Goal: Task Accomplishment & Management: Use online tool/utility

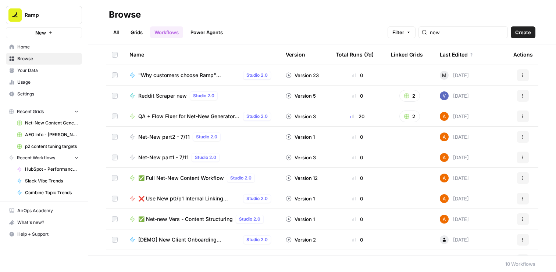
click at [201, 178] on span "✅ Full Net-New Content Workflow" at bounding box center [181, 178] width 86 height 7
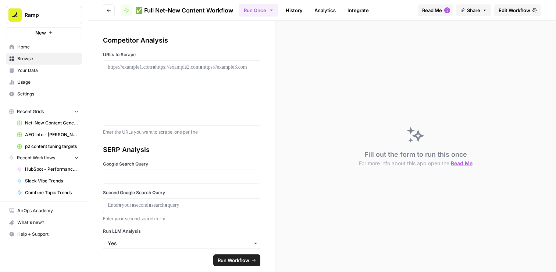
click at [520, 9] on span "Edit Workflow" at bounding box center [514, 10] width 32 height 7
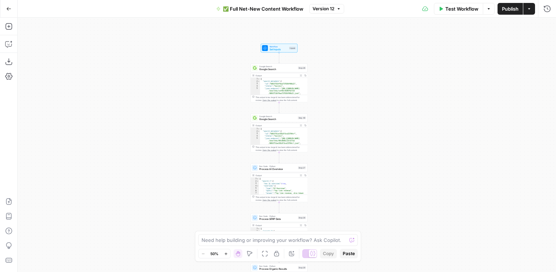
click at [490, 6] on button "Options" at bounding box center [488, 9] width 12 height 12
click at [527, 8] on icon "button" at bounding box center [529, 9] width 4 height 4
click at [292, 7] on span "✅ Full Net-New Content Workflow" at bounding box center [263, 8] width 80 height 7
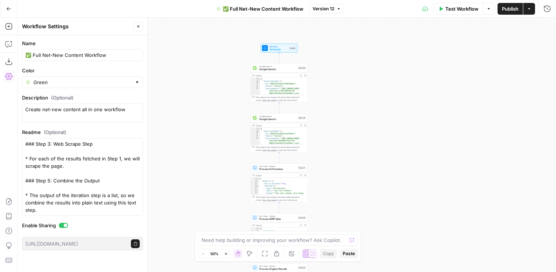
scroll to position [124, 0]
click at [134, 26] on button "Close" at bounding box center [138, 27] width 10 height 10
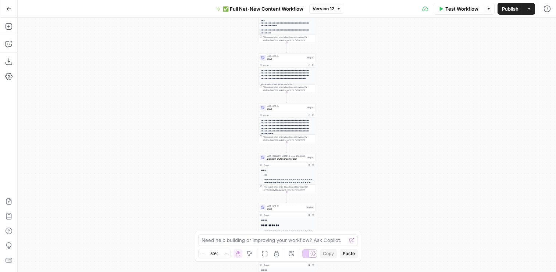
click at [6, 9] on icon "button" at bounding box center [8, 8] width 5 height 5
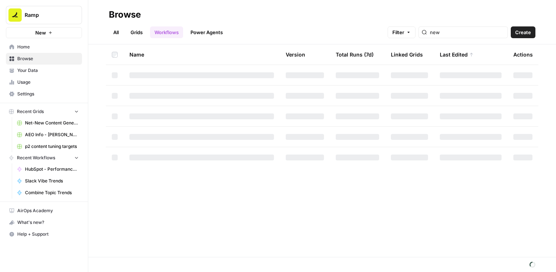
click at [143, 33] on link "Grids" at bounding box center [136, 32] width 21 height 12
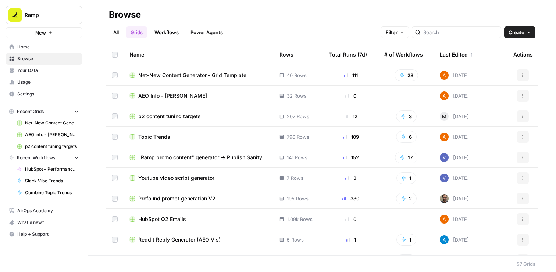
click at [457, 56] on div "Last Edited" at bounding box center [456, 54] width 34 height 20
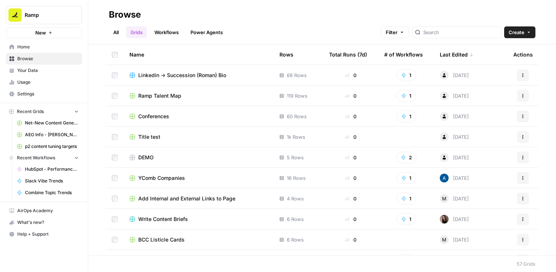
click at [457, 56] on div "Last Edited" at bounding box center [456, 54] width 34 height 20
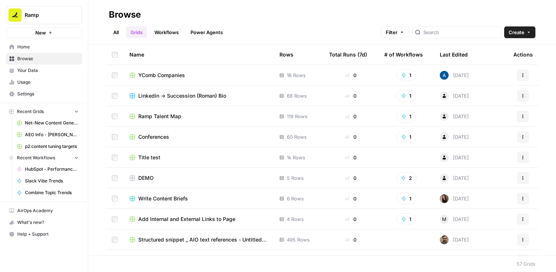
click at [446, 53] on div "Last Edited" at bounding box center [453, 54] width 28 height 20
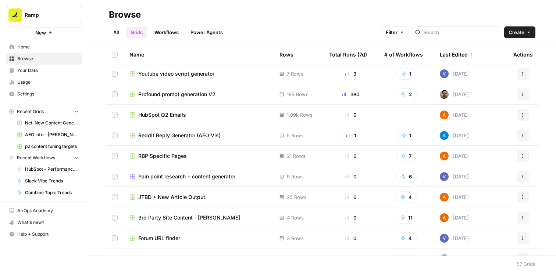
scroll to position [105, 0]
click at [189, 216] on span "3rd Party Site Content - Luke" at bounding box center [189, 216] width 102 height 7
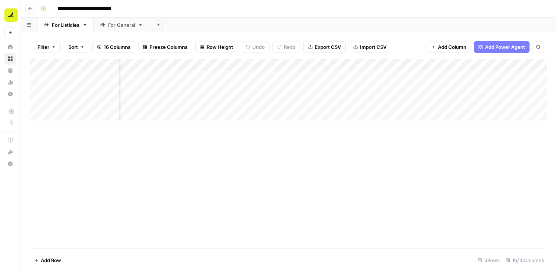
scroll to position [0, 14]
click at [371, 67] on div "Add Column" at bounding box center [288, 90] width 517 height 62
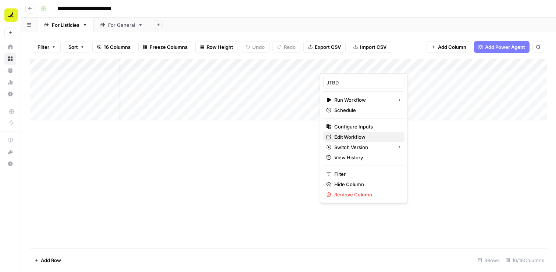
click at [356, 137] on span "Edit Workflow" at bounding box center [366, 136] width 64 height 7
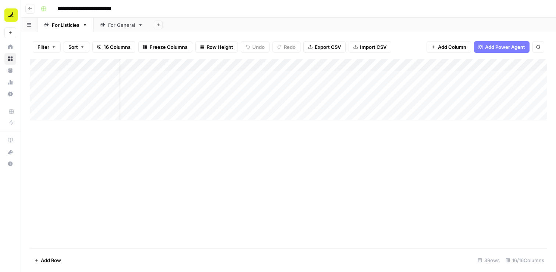
click at [370, 64] on div "Add Column" at bounding box center [288, 90] width 517 height 62
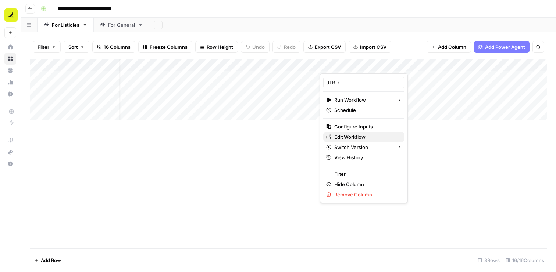
click at [362, 136] on span "Edit Workflow" at bounding box center [366, 136] width 64 height 7
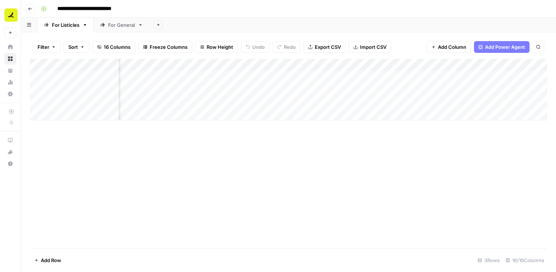
scroll to position [0, 263]
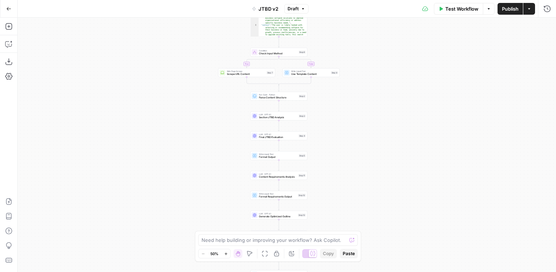
click at [530, 8] on icon "button" at bounding box center [529, 9] width 4 height 4
click at [487, 10] on icon "button" at bounding box center [488, 9] width 4 height 4
click at [263, 6] on span "JTBD v2" at bounding box center [268, 8] width 20 height 7
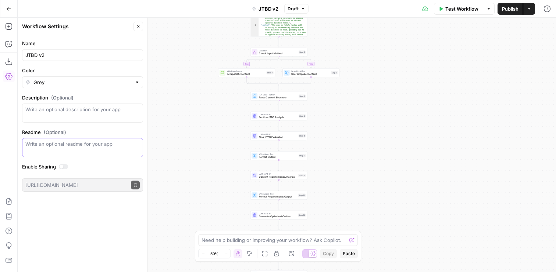
click at [101, 145] on textarea "Readme (Optional)" at bounding box center [82, 143] width 114 height 7
click at [8, 11] on button "Go Back" at bounding box center [8, 8] width 13 height 13
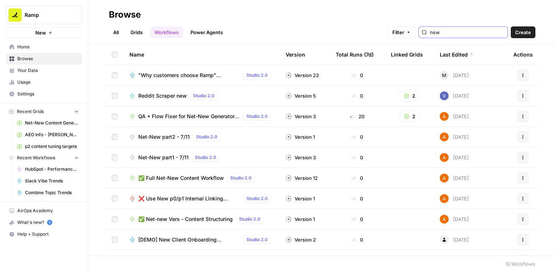
click at [453, 36] on input "new" at bounding box center [467, 32] width 75 height 7
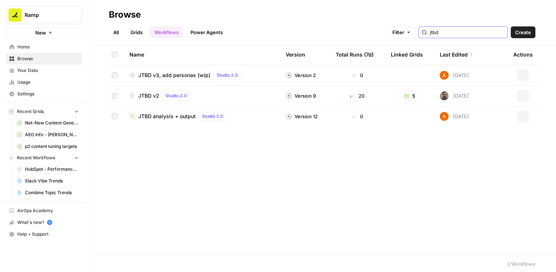
type input "jtbd"
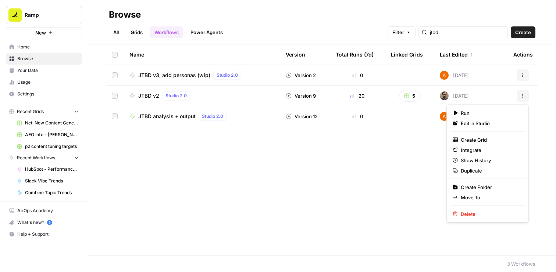
click at [521, 96] on icon "button" at bounding box center [522, 96] width 4 height 4
click at [342, 160] on div "Name Version Total Runs (7d) Linked Grids Last Edited Actions JTBD v3, add pers…" at bounding box center [321, 149] width 467 height 211
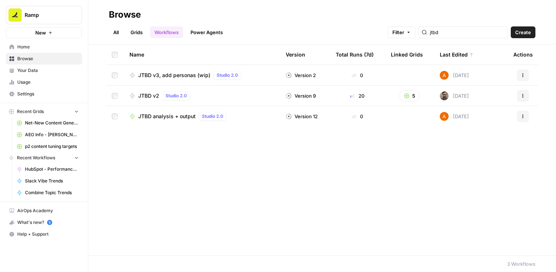
click at [143, 32] on link "Grids" at bounding box center [136, 32] width 21 height 12
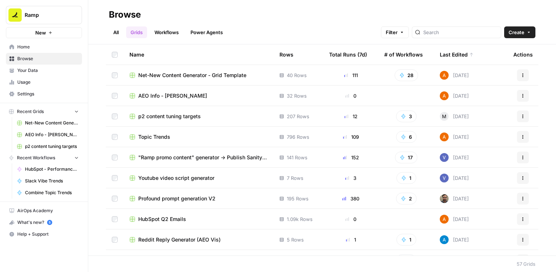
click at [453, 58] on div "Last Edited" at bounding box center [456, 54] width 34 height 20
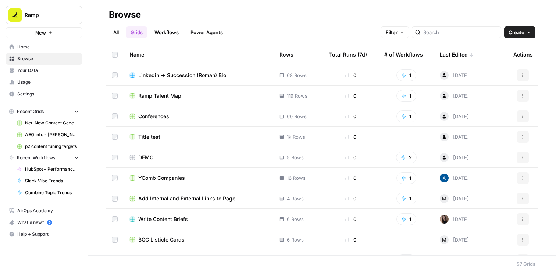
click at [453, 58] on div "Last Edited" at bounding box center [456, 54] width 34 height 20
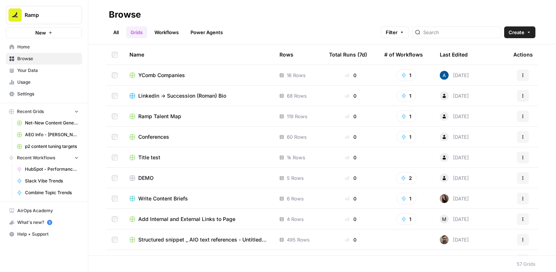
click at [453, 58] on div "Last Edited" at bounding box center [453, 54] width 28 height 20
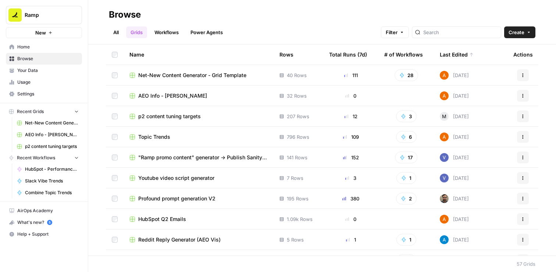
click at [154, 97] on span "AEO Info - [PERSON_NAME]" at bounding box center [172, 95] width 69 height 7
click at [174, 31] on link "Workflows" at bounding box center [166, 32] width 33 height 12
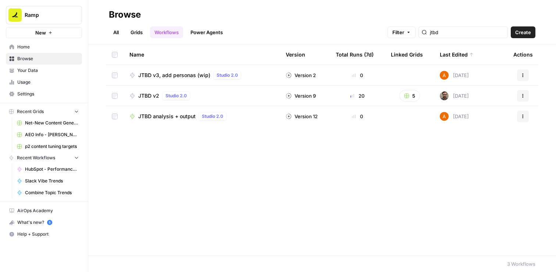
click at [175, 77] on span "JTBD v3, add personas (wip)" at bounding box center [174, 75] width 72 height 7
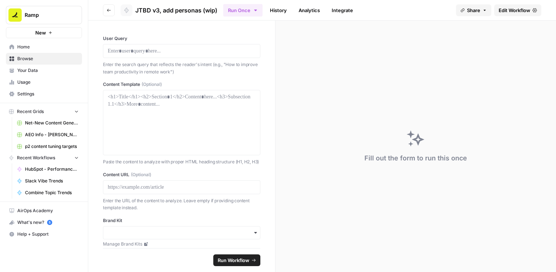
click at [500, 10] on span "Edit Workflow" at bounding box center [514, 10] width 32 height 7
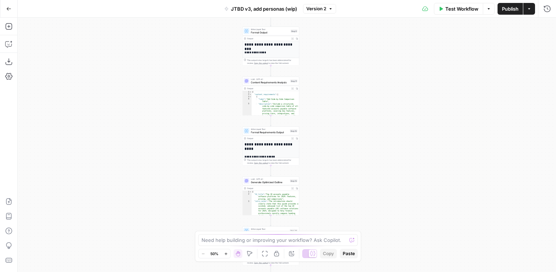
click at [271, 32] on span "Format Output" at bounding box center [270, 32] width 38 height 4
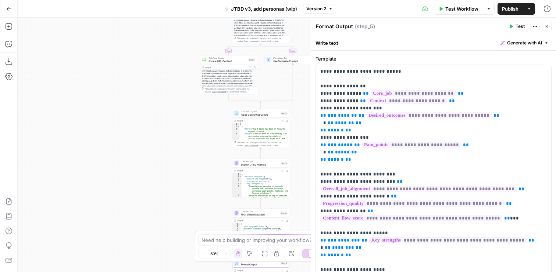
click at [221, 33] on div "true false true false true false Workflow Set Inputs Inputs LLM · GPT-4.1 JTBD …" at bounding box center [287, 145] width 538 height 255
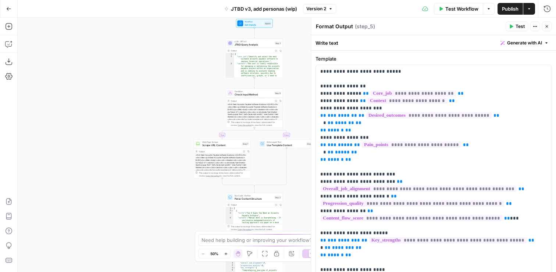
drag, startPoint x: 220, startPoint y: 31, endPoint x: 213, endPoint y: 114, distance: 82.9
click at [213, 114] on div "true false true false true false Workflow Set Inputs Inputs LLM · GPT-4.1 JTBD …" at bounding box center [287, 145] width 538 height 255
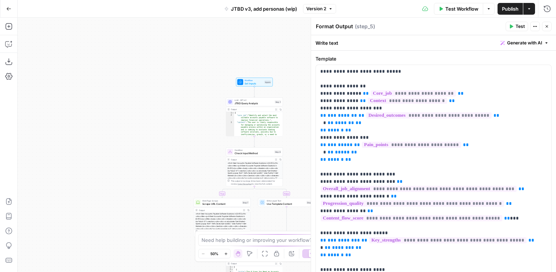
drag, startPoint x: 212, startPoint y: 72, endPoint x: 212, endPoint y: 137, distance: 64.7
click at [212, 137] on div "true false true false true false Workflow Set Inputs Inputs LLM · GPT-4.1 JTBD …" at bounding box center [287, 145] width 538 height 255
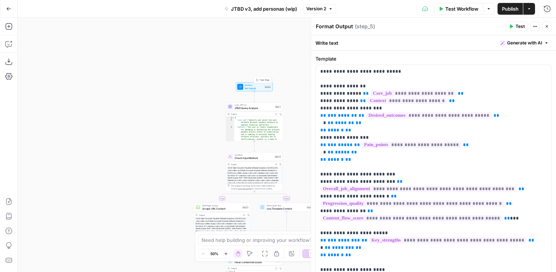
click at [250, 83] on div "Workflow Set Inputs Inputs Test Step" at bounding box center [254, 87] width 37 height 9
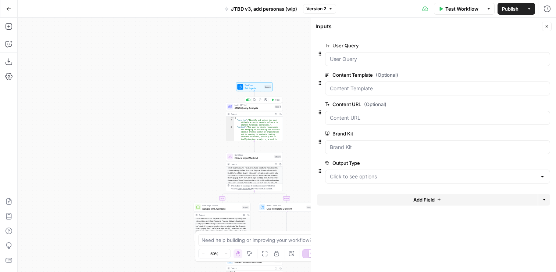
click at [250, 108] on span "JTBD Query Analysis" at bounding box center [253, 108] width 39 height 4
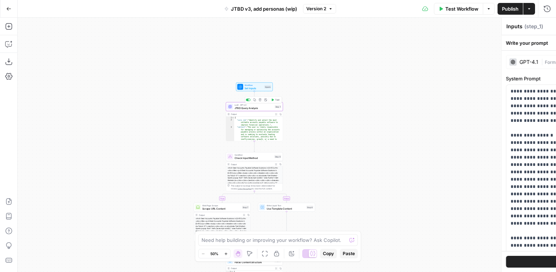
type textarea "JTBD Query Analysis"
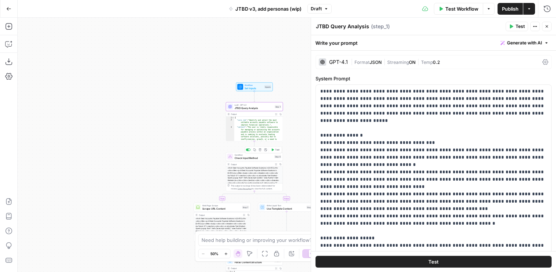
click at [252, 157] on span "Check Input Method" at bounding box center [253, 158] width 38 height 4
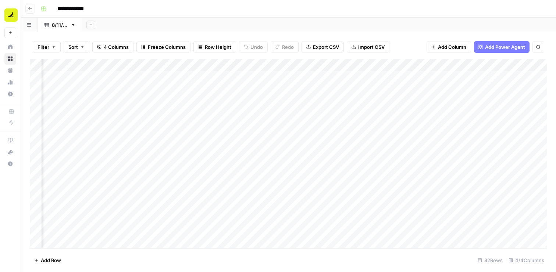
scroll to position [0, 109]
click at [400, 75] on div "Add Column" at bounding box center [288, 154] width 517 height 190
click at [498, 77] on div "Add Column" at bounding box center [288, 154] width 517 height 190
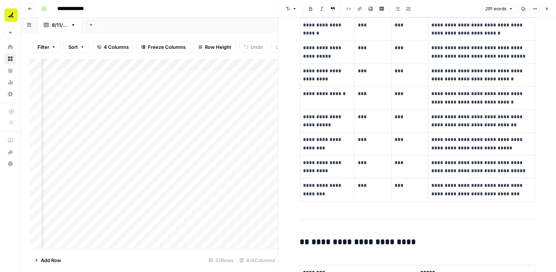
scroll to position [84, 0]
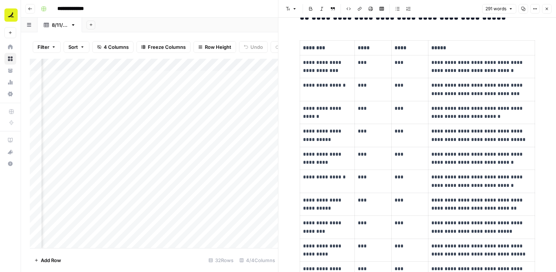
click at [545, 8] on icon "button" at bounding box center [546, 9] width 4 height 4
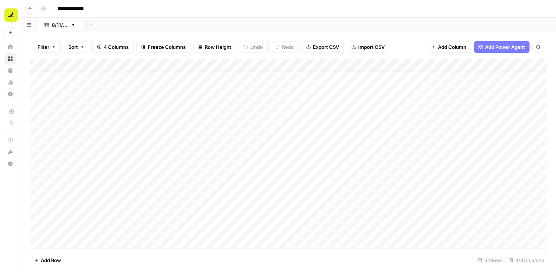
scroll to position [15, 0]
click at [261, 162] on div "Add Column" at bounding box center [288, 154] width 517 height 190
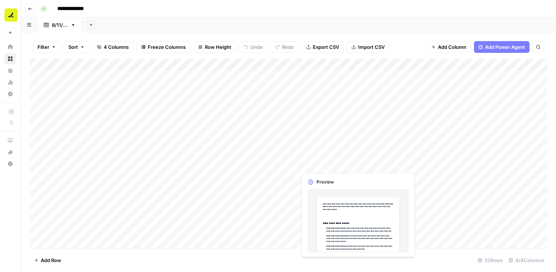
click at [347, 173] on div "Add Column" at bounding box center [288, 154] width 517 height 190
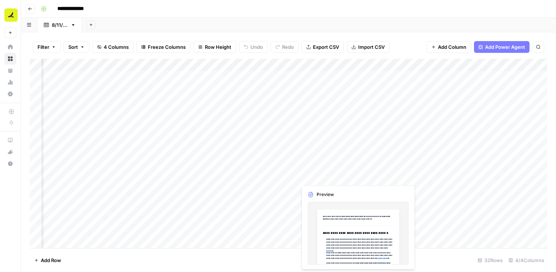
scroll to position [0, 78]
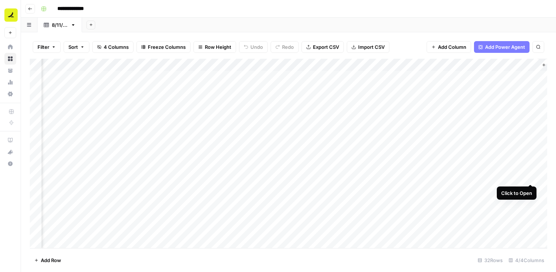
click at [529, 176] on div "Add Column" at bounding box center [288, 154] width 517 height 190
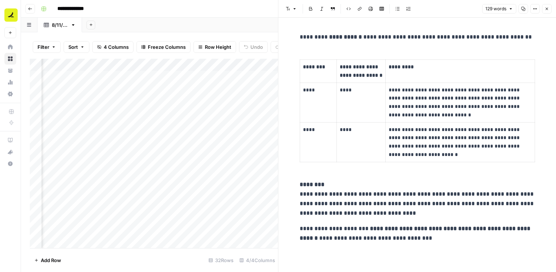
click at [545, 11] on icon "button" at bounding box center [546, 9] width 4 height 4
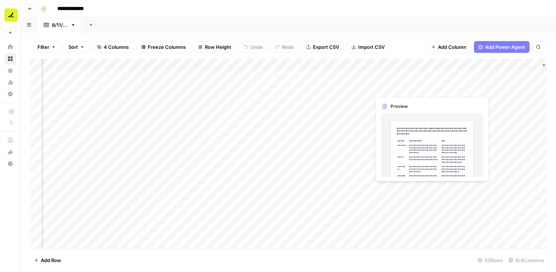
click at [409, 189] on div "Add Column" at bounding box center [288, 154] width 517 height 190
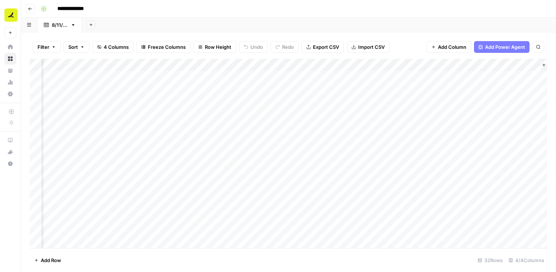
click at [529, 189] on div "Add Column" at bounding box center [288, 154] width 517 height 190
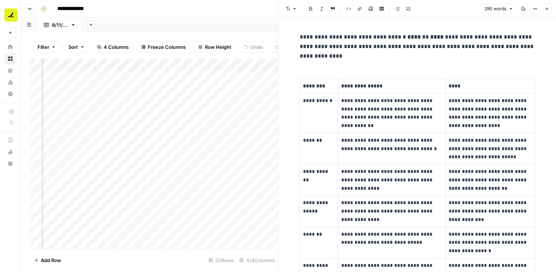
click at [547, 6] on button "Close" at bounding box center [547, 9] width 10 height 10
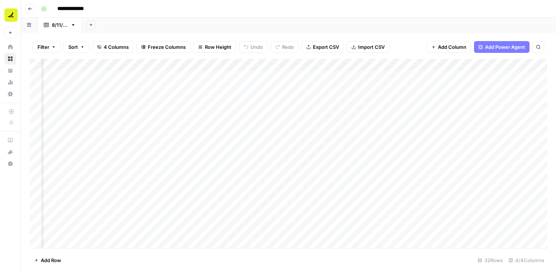
scroll to position [0, 89]
click at [350, 188] on div "Add Column" at bounding box center [288, 154] width 517 height 190
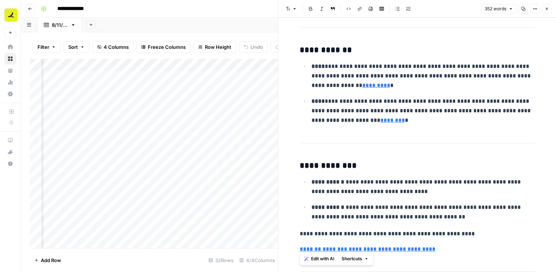
scroll to position [503, 0]
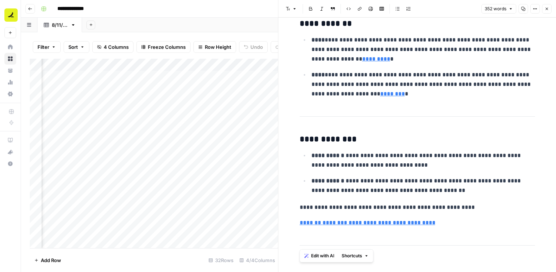
click at [547, 6] on button "Close" at bounding box center [547, 9] width 10 height 10
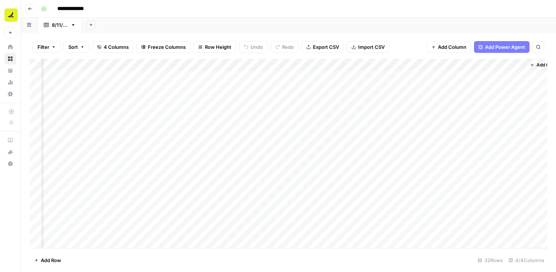
click at [31, 10] on icon "button" at bounding box center [30, 9] width 4 height 4
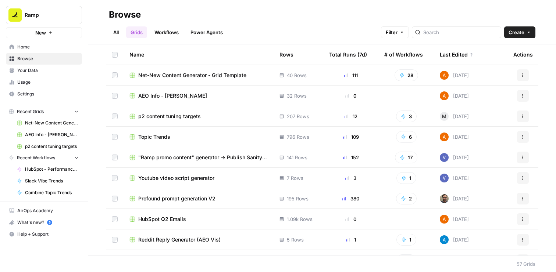
click at [180, 75] on span "Net-New Content Generator - Grid Template" at bounding box center [192, 75] width 108 height 7
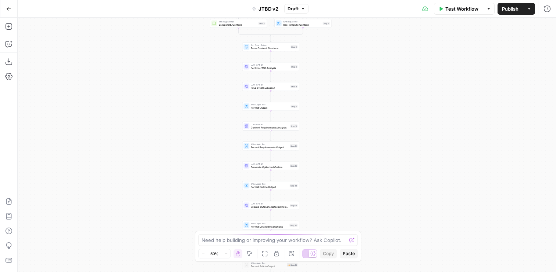
click at [274, 9] on span "JTBD v2" at bounding box center [268, 8] width 20 height 7
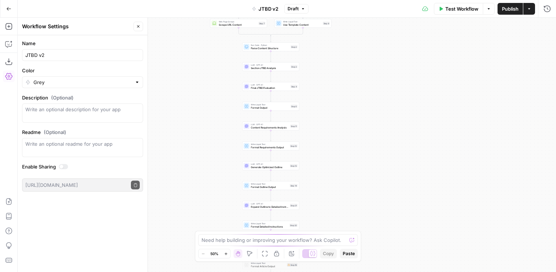
click at [226, 80] on div "true false true false true false Workflow Set Inputs Inputs LLM · GPT-4.1 JTBD …" at bounding box center [287, 145] width 538 height 255
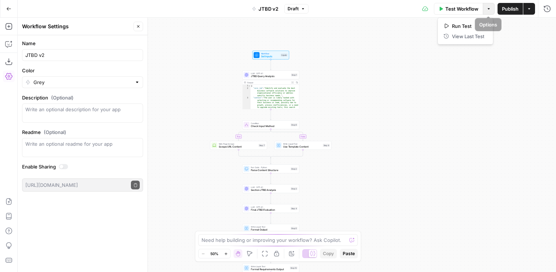
click at [484, 8] on button "Options" at bounding box center [488, 9] width 12 height 12
click at [532, 11] on button "Actions" at bounding box center [529, 9] width 12 height 12
click at [548, 11] on icon "button" at bounding box center [546, 8] width 7 height 7
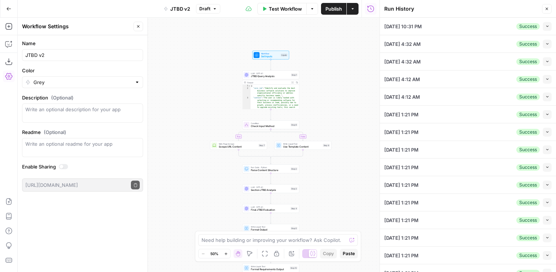
click at [545, 26] on div "Close" at bounding box center [542, 23] width 12 height 7
click at [546, 28] on icon "button" at bounding box center [547, 26] width 4 height 4
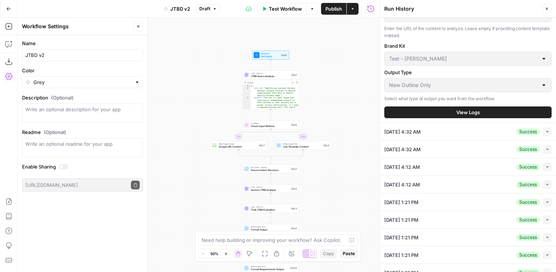
scroll to position [262, 0]
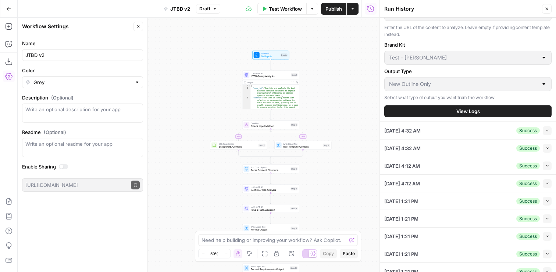
click at [481, 111] on button "View Logs" at bounding box center [467, 111] width 167 height 12
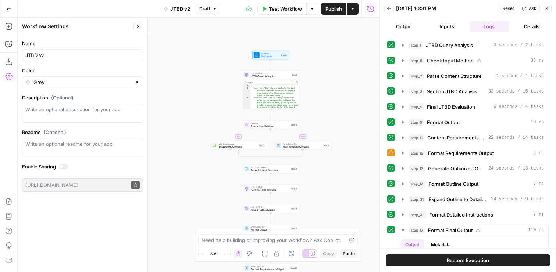
click at [530, 21] on button "Details" at bounding box center [532, 27] width 40 height 12
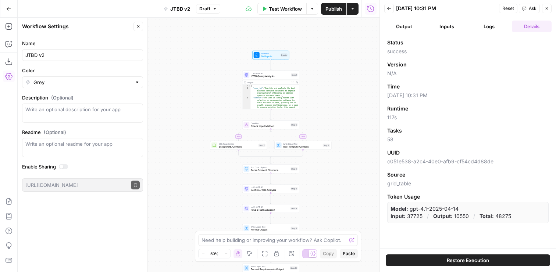
click at [499, 24] on button "Logs" at bounding box center [489, 27] width 40 height 12
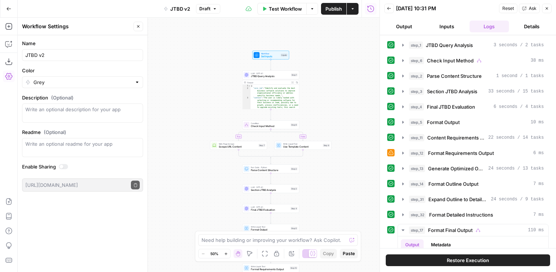
click at [523, 27] on button "Details" at bounding box center [532, 27] width 40 height 12
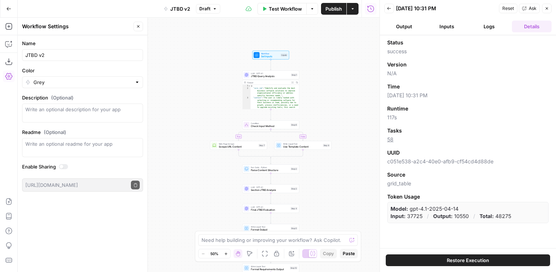
click at [485, 30] on button "Logs" at bounding box center [489, 27] width 40 height 12
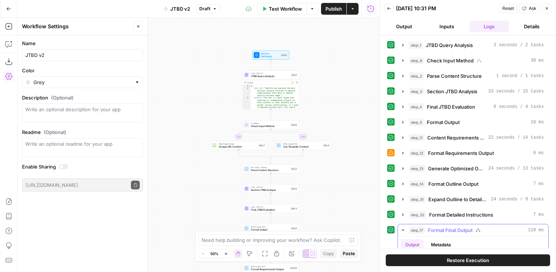
click at [405, 230] on icon "button" at bounding box center [403, 230] width 6 height 6
click at [402, 31] on button "Output" at bounding box center [404, 27] width 40 height 12
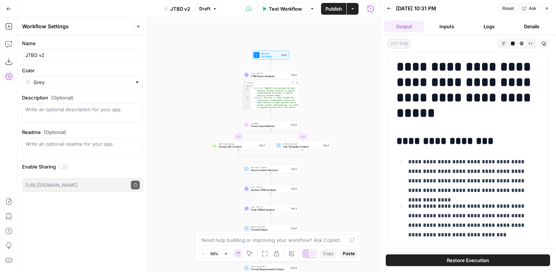
click at [442, 24] on button "Inputs" at bounding box center [447, 27] width 40 height 12
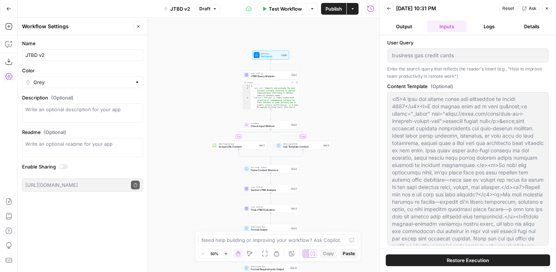
click at [410, 28] on button "Output" at bounding box center [404, 27] width 40 height 12
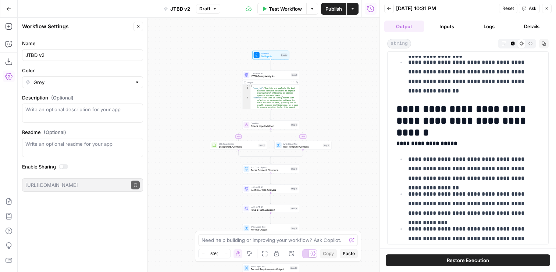
scroll to position [2045, 0]
